Goal: Information Seeking & Learning: Learn about a topic

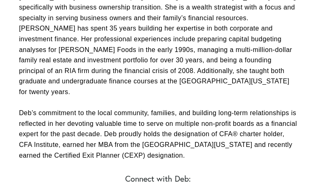
scroll to position [625, 0]
